Goal: Use online tool/utility: Use online tool/utility

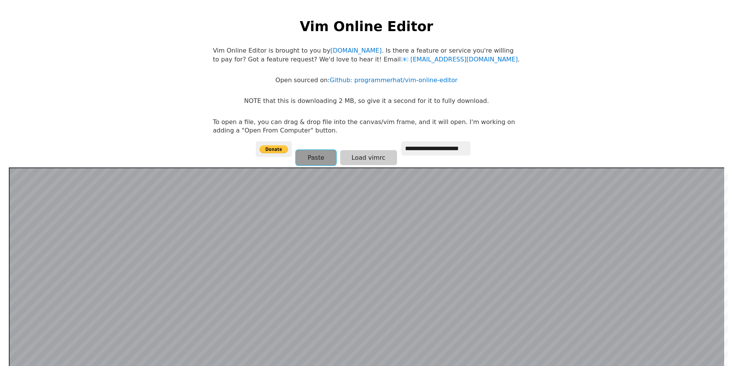
click at [322, 160] on button "Paste" at bounding box center [316, 157] width 40 height 15
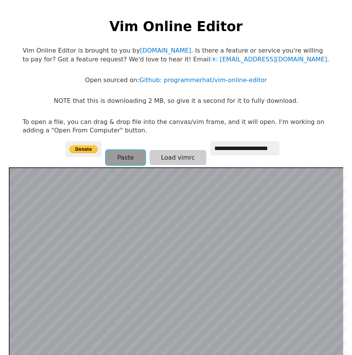
click at [135, 158] on button "Paste" at bounding box center [126, 157] width 40 height 15
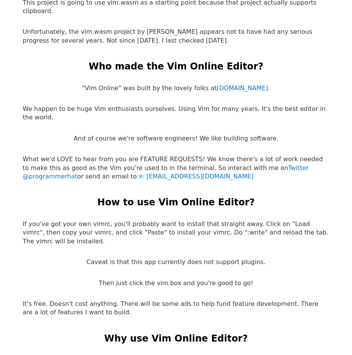
scroll to position [1459, 0]
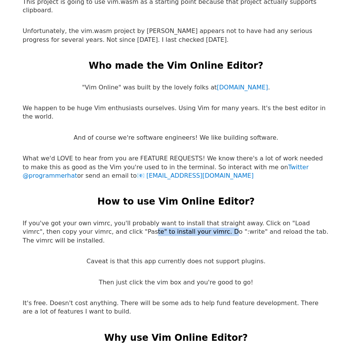
drag, startPoint x: 113, startPoint y: 171, endPoint x: 154, endPoint y: 171, distance: 41.1
click at [154, 219] on p "If you've got your own vimrc, you'll probably want to install that straight awa…" at bounding box center [176, 232] width 307 height 26
click at [183, 219] on p "If you've got your own vimrc, you'll probably want to install that straight awa…" at bounding box center [176, 232] width 307 height 26
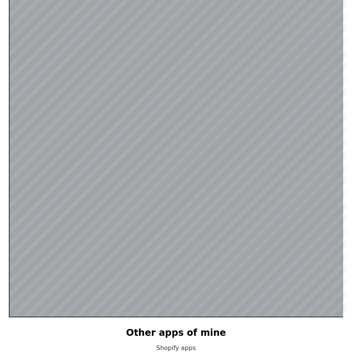
scroll to position [149, 0]
